Goal: Transaction & Acquisition: Purchase product/service

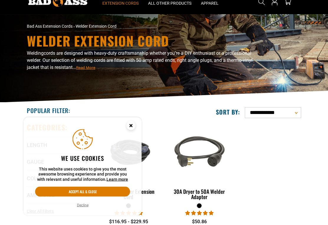
scroll to position [26, 0]
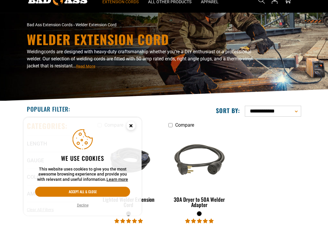
click at [122, 136] on icon "Cookie Consent" at bounding box center [131, 127] width 18 height 18
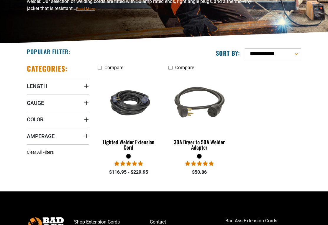
scroll to position [84, 0]
click at [35, 86] on span "Length" at bounding box center [37, 86] width 20 height 7
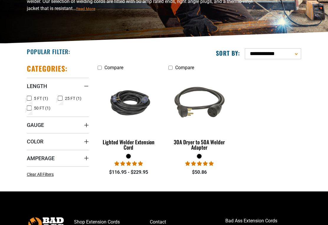
click at [61, 98] on icon at bounding box center [60, 99] width 5 height 8
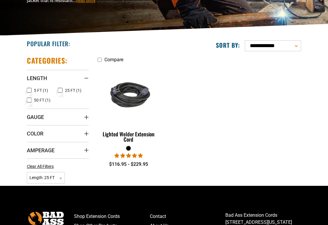
scroll to position [95, 0]
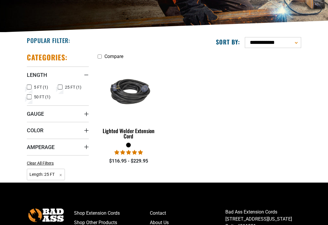
click at [33, 114] on span "Gauge" at bounding box center [35, 114] width 17 height 7
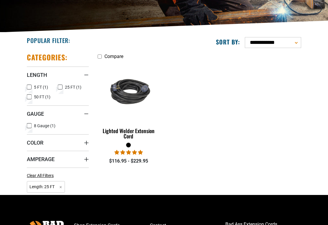
click at [27, 127] on icon at bounding box center [29, 126] width 5 height 8
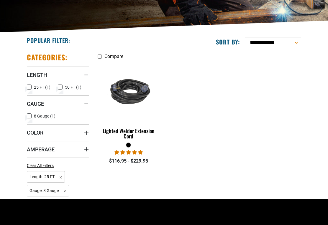
click at [32, 145] on summary "Amperage" at bounding box center [58, 149] width 62 height 16
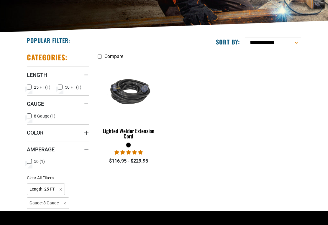
click at [32, 132] on span "Color" at bounding box center [35, 132] width 16 height 7
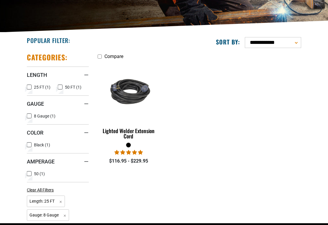
click at [27, 148] on icon at bounding box center [29, 145] width 5 height 8
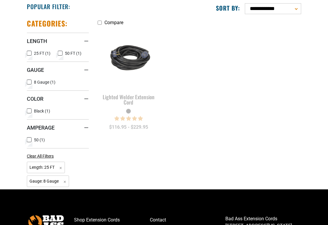
scroll to position [129, 0]
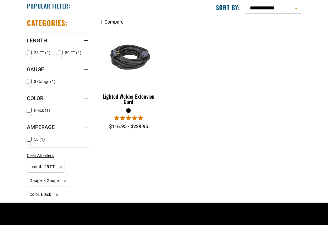
click at [27, 140] on rect at bounding box center [29, 139] width 5 height 5
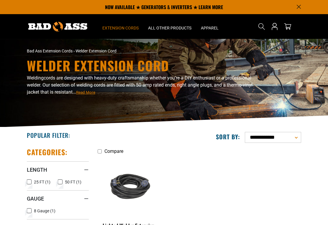
scroll to position [138, 0]
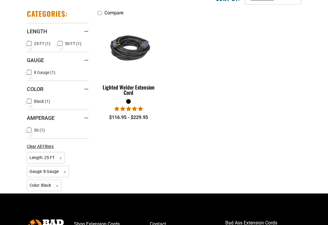
scroll to position [118, 0]
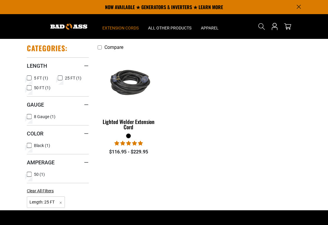
scroll to position [93, 0]
